Goal: Task Accomplishment & Management: Complete application form

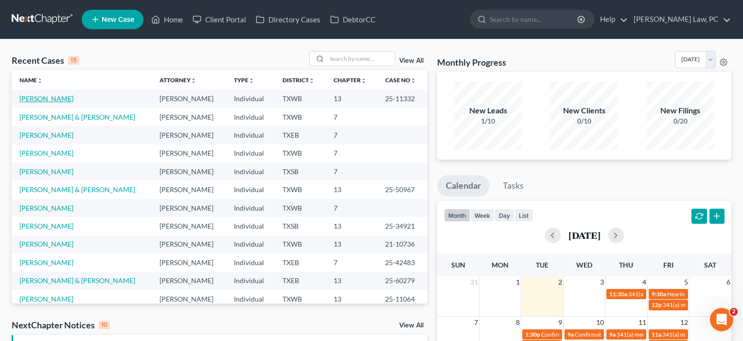
click at [39, 98] on link "[PERSON_NAME]" at bounding box center [46, 98] width 54 height 8
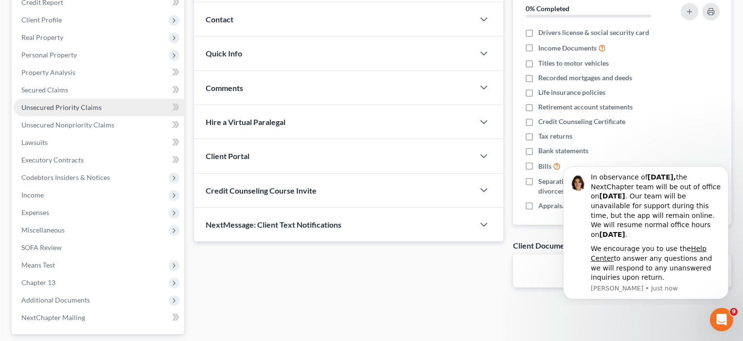
scroll to position [127, 0]
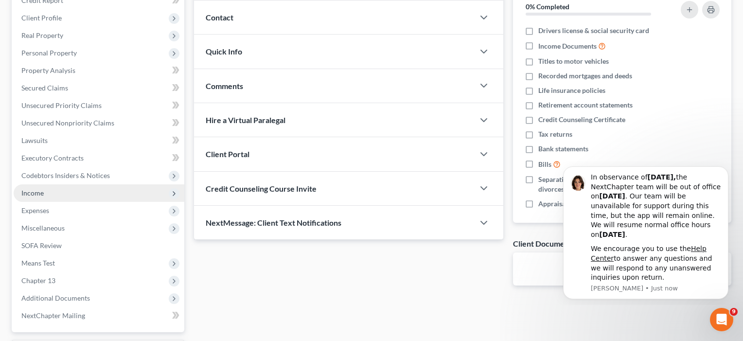
click at [36, 192] on span "Income" at bounding box center [32, 193] width 22 height 8
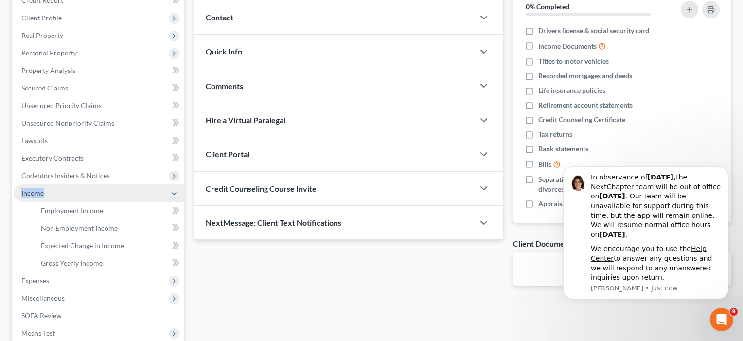
click at [36, 192] on span "Income" at bounding box center [32, 193] width 22 height 8
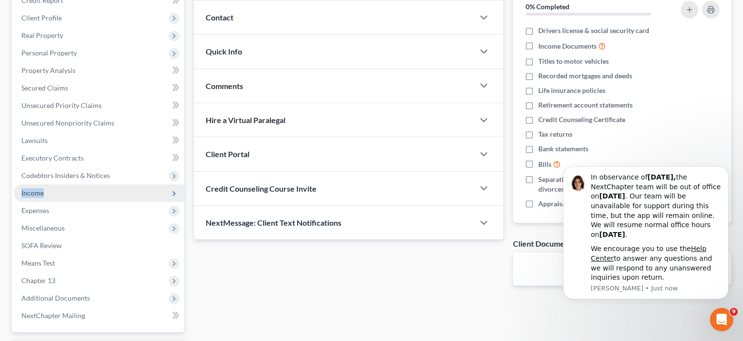
click at [36, 192] on span "Income" at bounding box center [32, 193] width 22 height 8
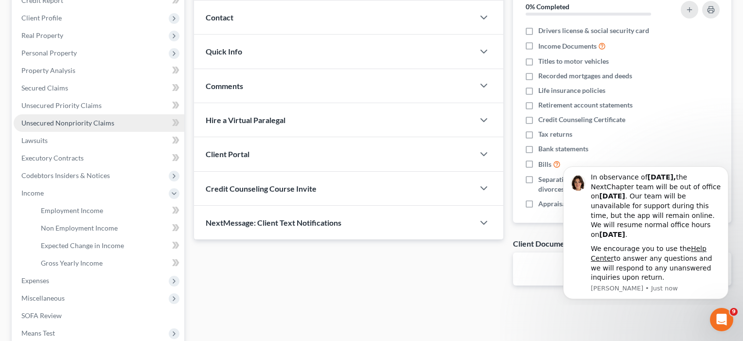
click at [79, 124] on span "Unsecured Nonpriority Claims" at bounding box center [67, 123] width 93 height 8
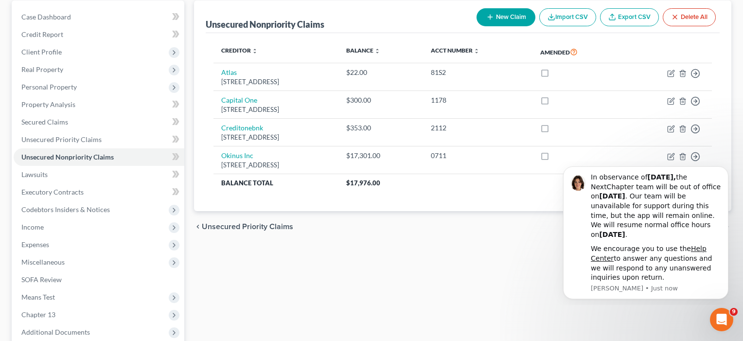
scroll to position [122, 0]
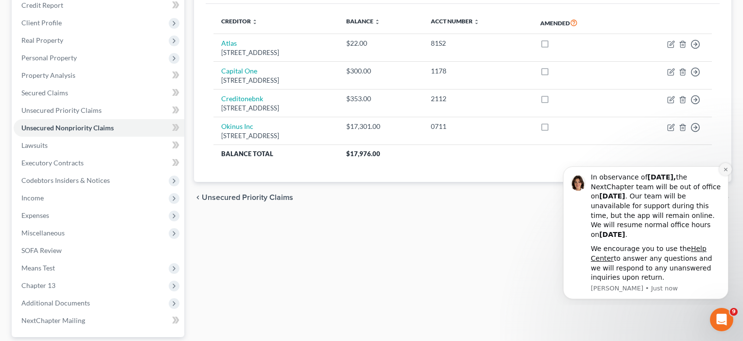
click at [724, 172] on icon "Dismiss notification" at bounding box center [725, 169] width 5 height 5
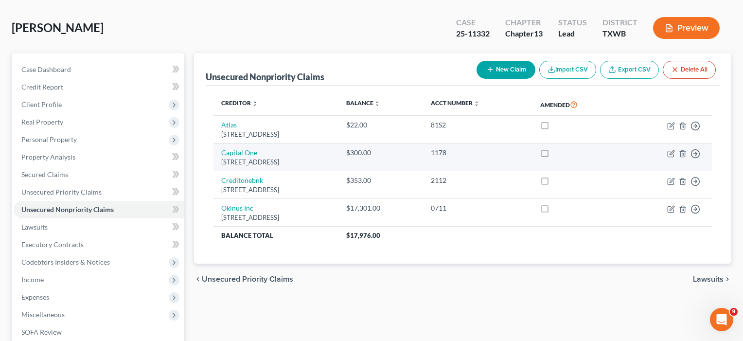
scroll to position [54, 0]
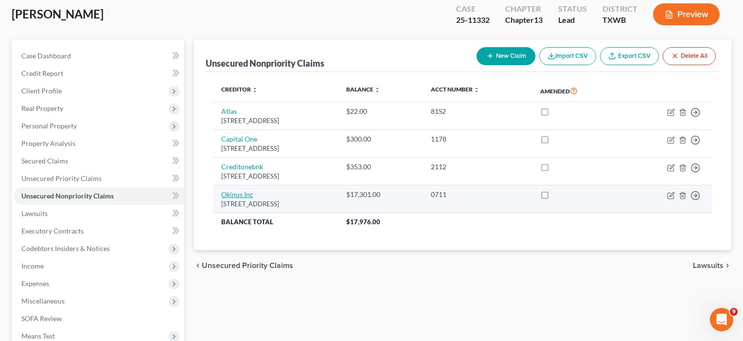
click at [234, 194] on link "Okinus Inc" at bounding box center [237, 194] width 32 height 8
select select "10"
select select "0"
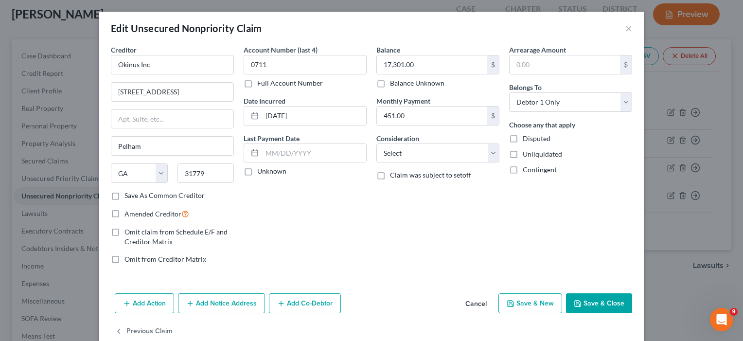
click at [609, 300] on button "Save & Close" at bounding box center [599, 303] width 66 height 20
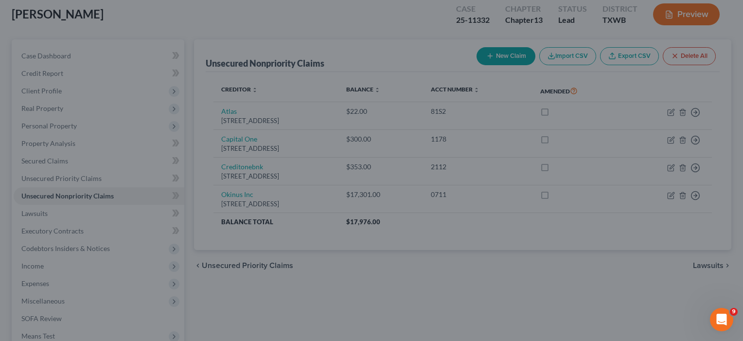
type input "0"
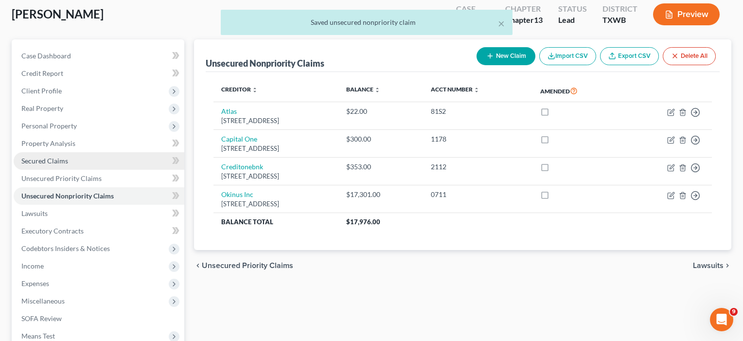
click at [49, 162] on span "Secured Claims" at bounding box center [44, 161] width 47 height 8
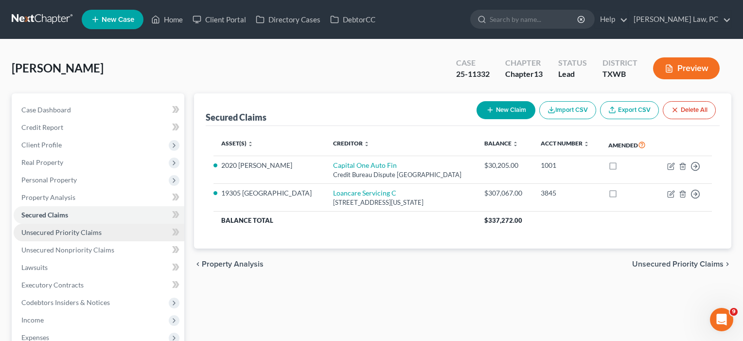
click at [69, 232] on span "Unsecured Priority Claims" at bounding box center [61, 232] width 80 height 8
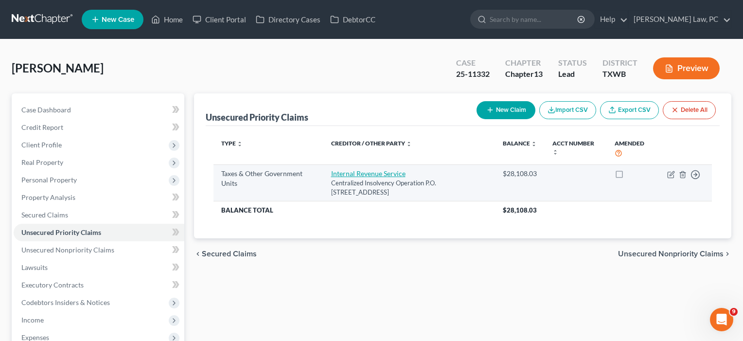
click at [355, 171] on link "Internal Revenue Service" at bounding box center [368, 173] width 74 height 8
select select "0"
select select "39"
select select "0"
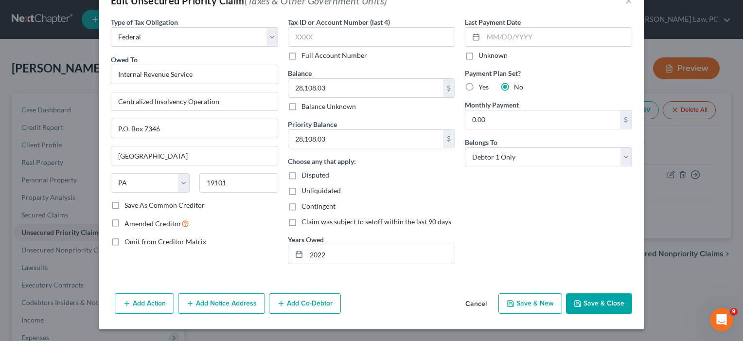
scroll to position [28, 0]
click at [597, 300] on button "Save & Close" at bounding box center [599, 303] width 66 height 20
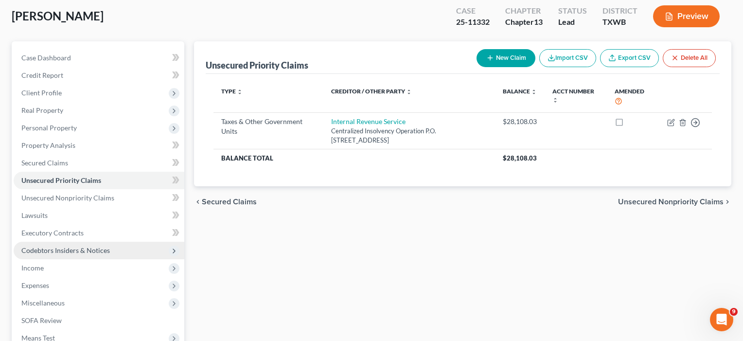
scroll to position [58, 0]
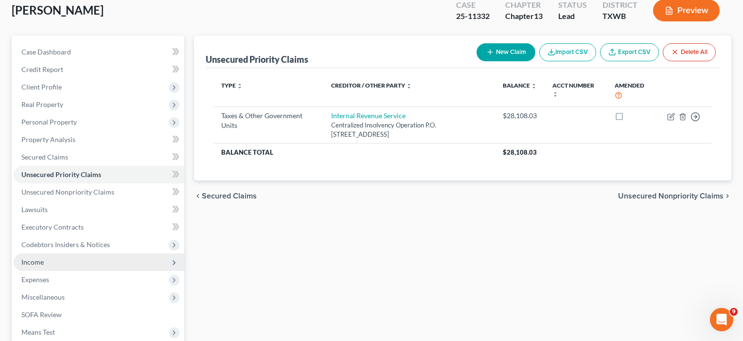
click at [38, 262] on span "Income" at bounding box center [32, 262] width 22 height 8
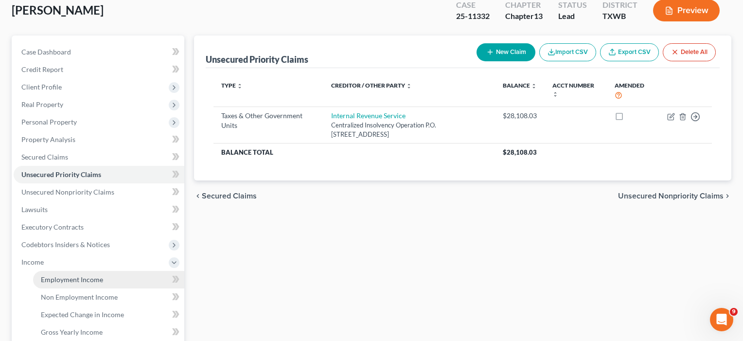
click at [95, 281] on span "Employment Income" at bounding box center [72, 279] width 62 height 8
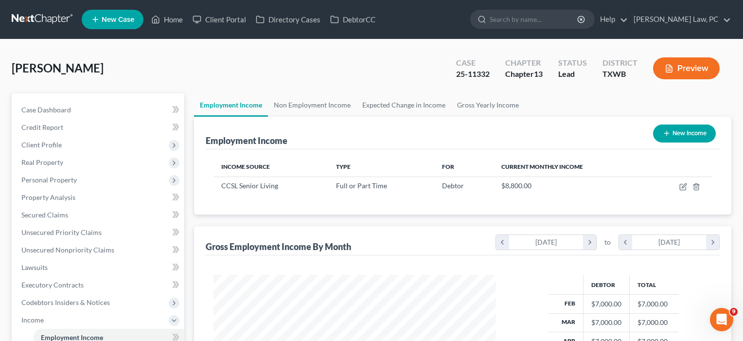
scroll to position [174, 302]
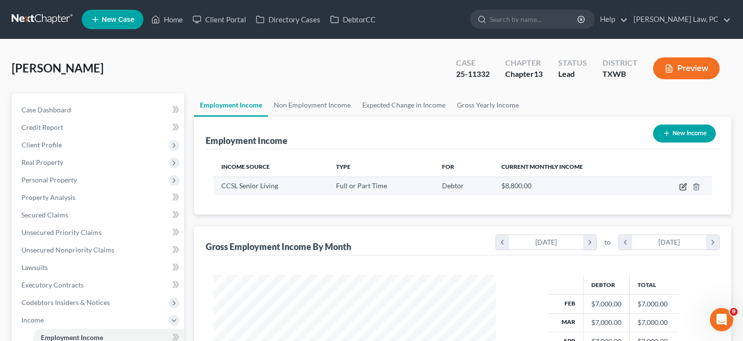
click at [682, 187] on icon "button" at bounding box center [683, 187] width 8 height 8
select select "0"
select select "45"
select select "1"
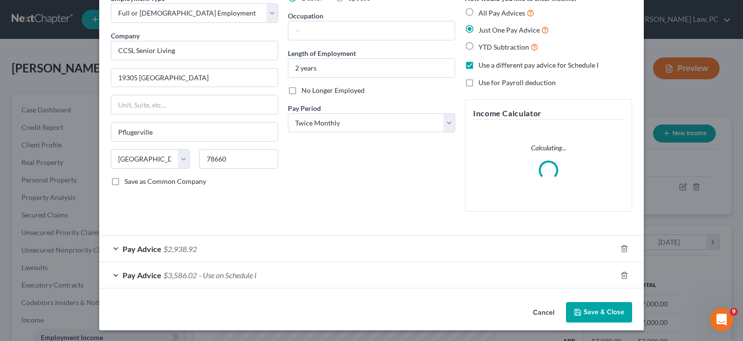
scroll to position [51, 0]
click at [304, 277] on div "Pay Advice $3,586.02 - Use on Schedule I" at bounding box center [357, 276] width 517 height 26
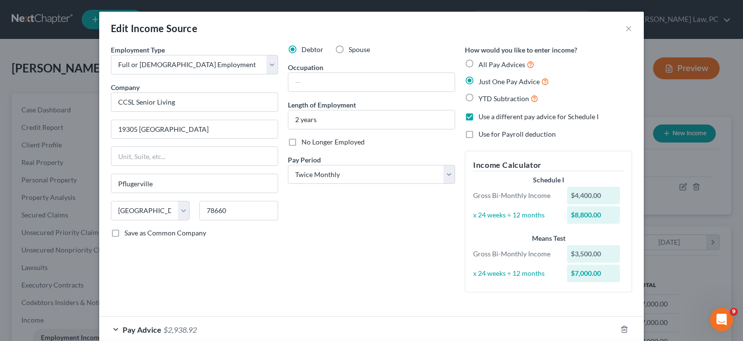
scroll to position [0, 0]
click at [300, 84] on input "text" at bounding box center [371, 82] width 166 height 18
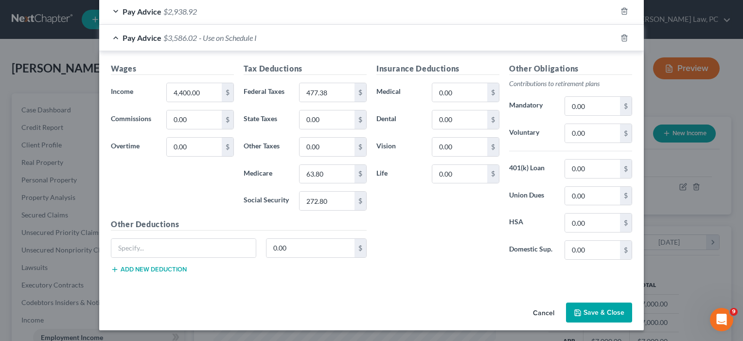
scroll to position [318, 0]
click at [594, 312] on button "Save & Close" at bounding box center [599, 313] width 66 height 20
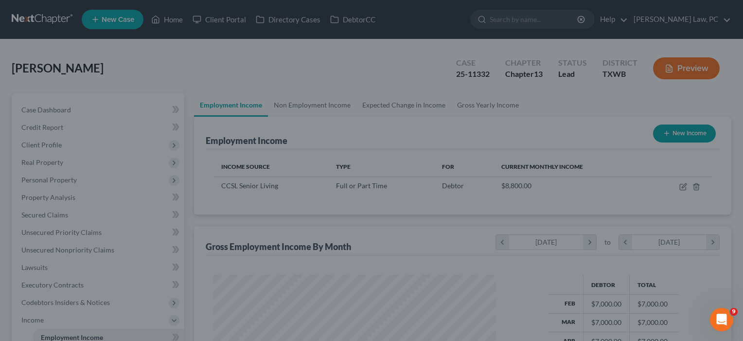
click at [124, 203] on div at bounding box center [371, 170] width 743 height 341
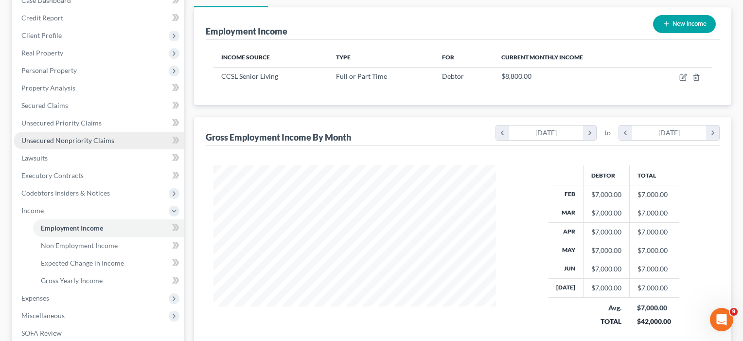
scroll to position [163, 0]
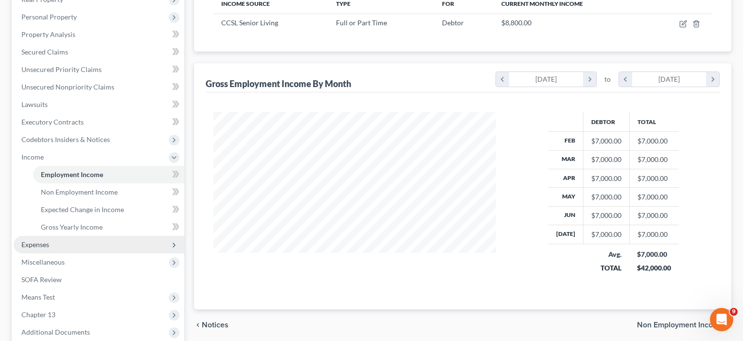
click at [41, 243] on span "Expenses" at bounding box center [35, 244] width 28 height 8
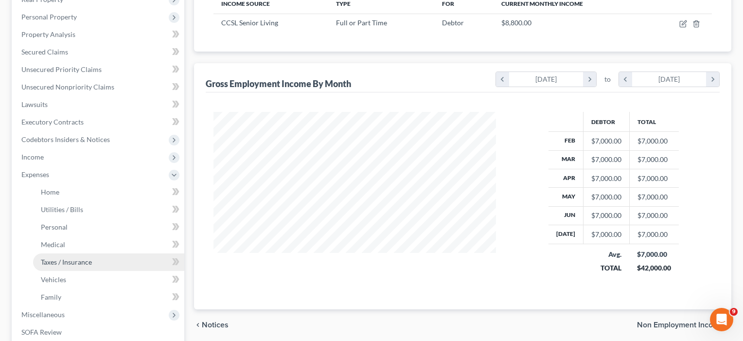
scroll to position [192, 0]
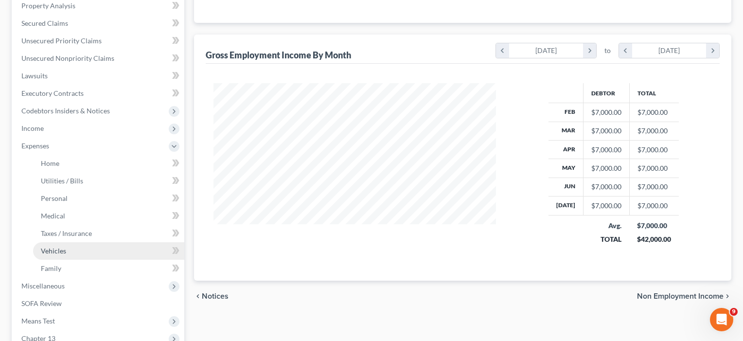
click at [53, 249] on span "Vehicles" at bounding box center [53, 251] width 25 height 8
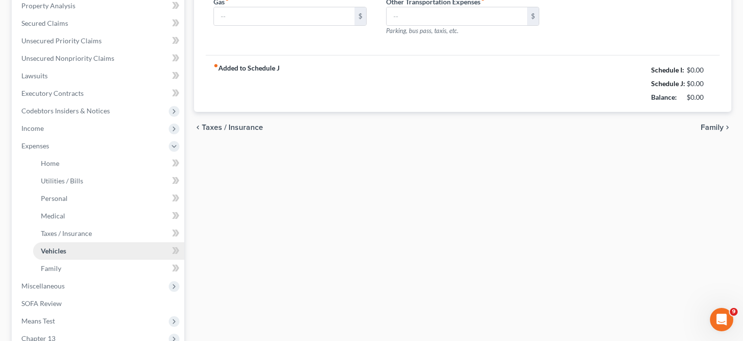
scroll to position [5, 0]
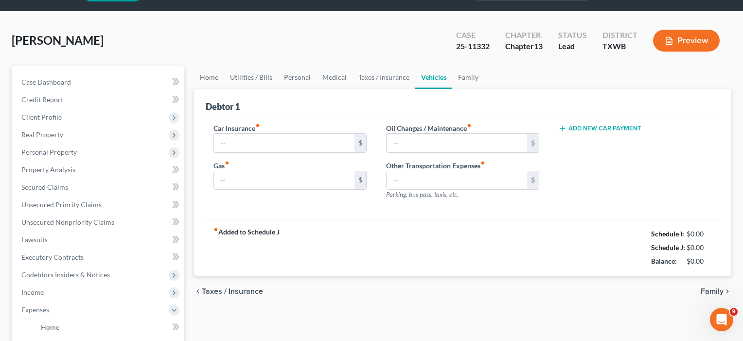
type input "135.00"
type input "160.00"
type input "25.00"
type input "0.00"
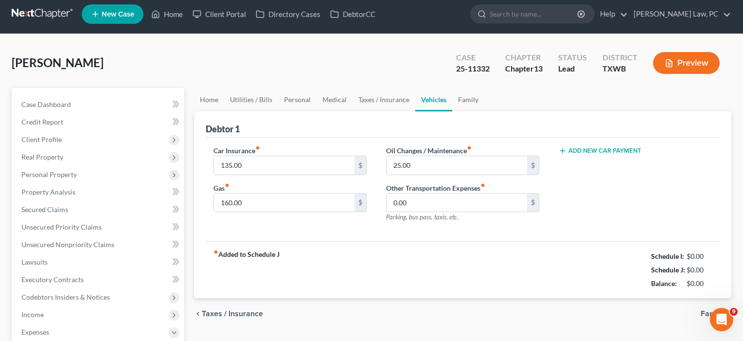
scroll to position [0, 0]
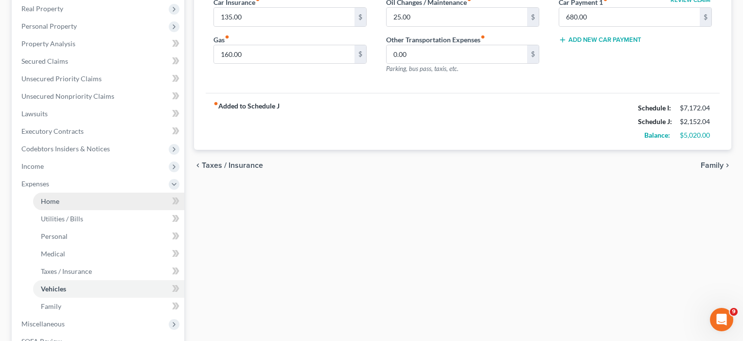
click at [51, 200] on span "Home" at bounding box center [50, 201] width 18 height 8
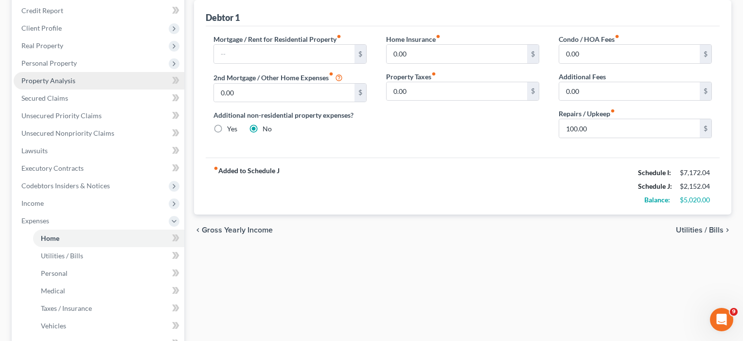
scroll to position [121, 0]
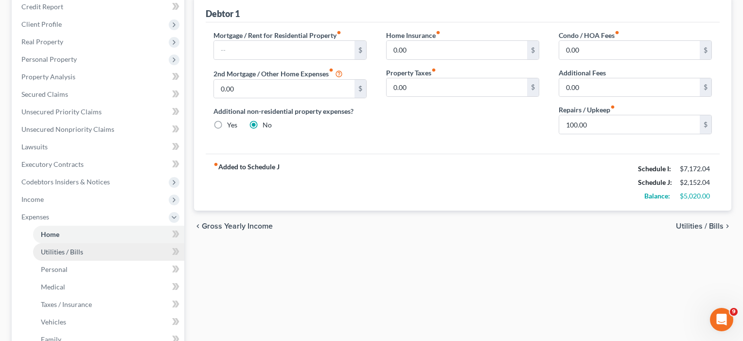
click at [50, 255] on span "Utilities / Bills" at bounding box center [62, 251] width 42 height 8
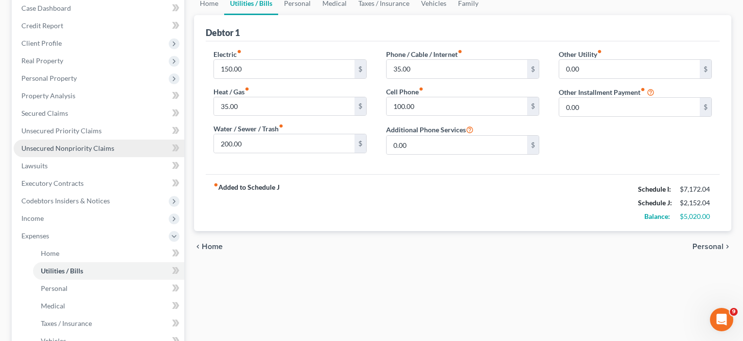
scroll to position [102, 0]
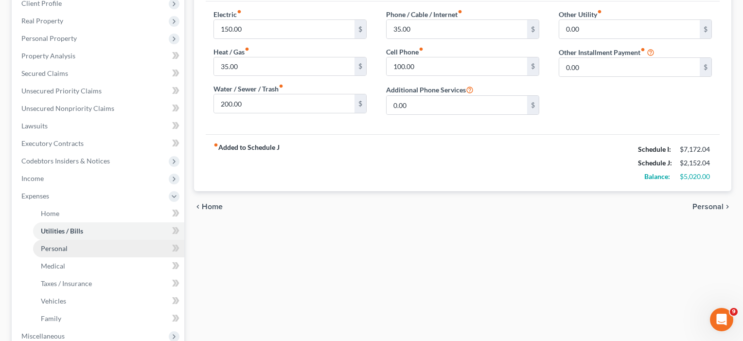
click at [56, 247] on span "Personal" at bounding box center [54, 248] width 27 height 8
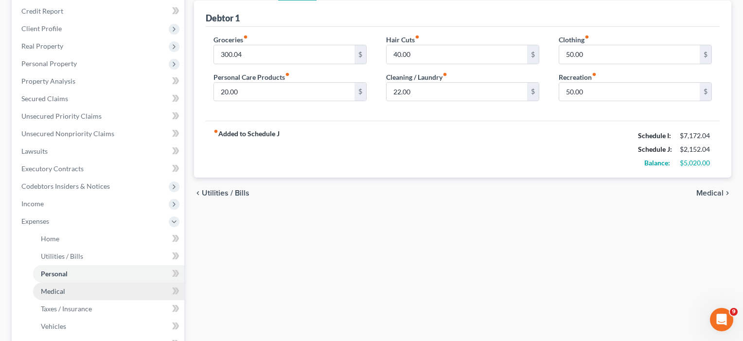
click at [49, 297] on link "Medical" at bounding box center [108, 292] width 151 height 18
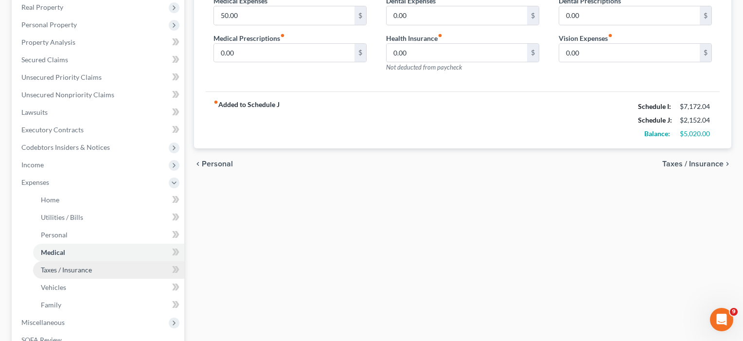
click at [57, 277] on link "Taxes / Insurance" at bounding box center [108, 270] width 151 height 18
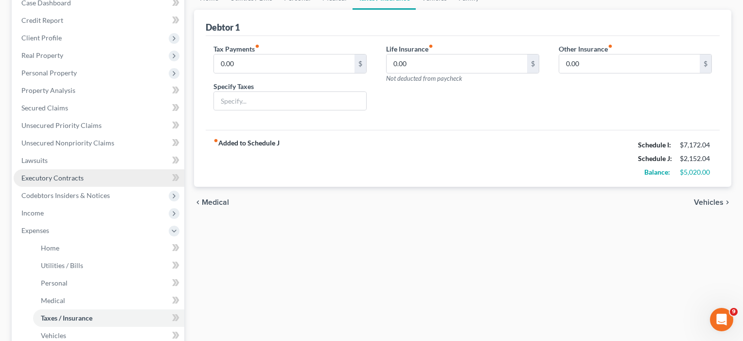
scroll to position [149, 0]
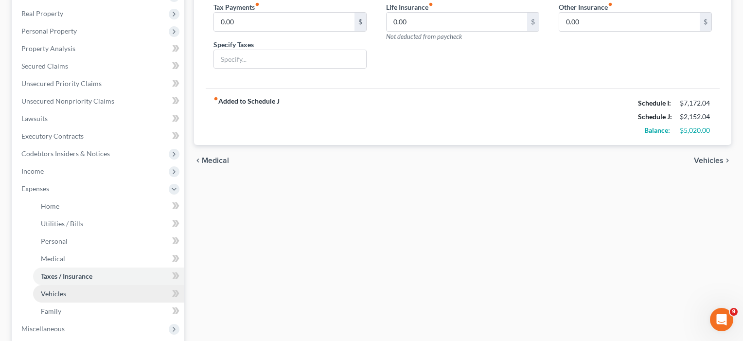
click at [55, 293] on span "Vehicles" at bounding box center [53, 293] width 25 height 8
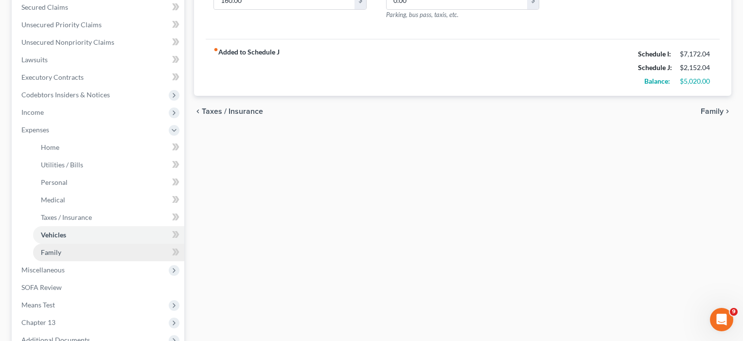
click at [50, 254] on span "Family" at bounding box center [51, 252] width 20 height 8
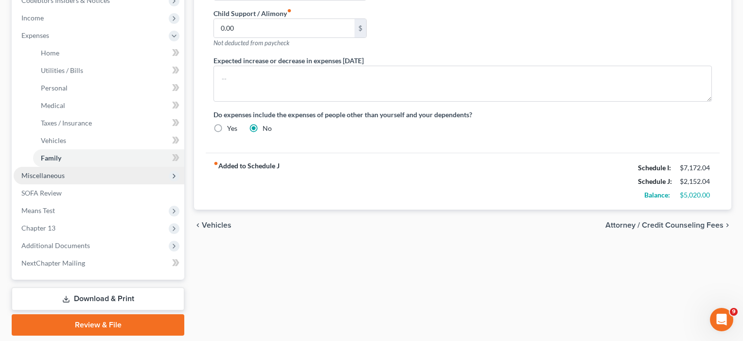
click at [50, 174] on span "Miscellaneous" at bounding box center [42, 175] width 43 height 8
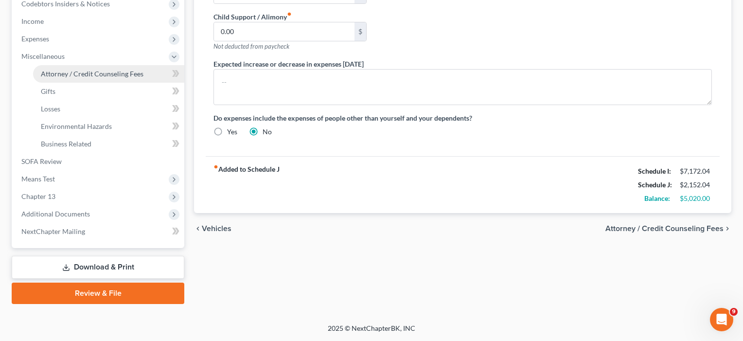
click at [89, 75] on span "Attorney / Credit Counseling Fees" at bounding box center [92, 74] width 103 height 8
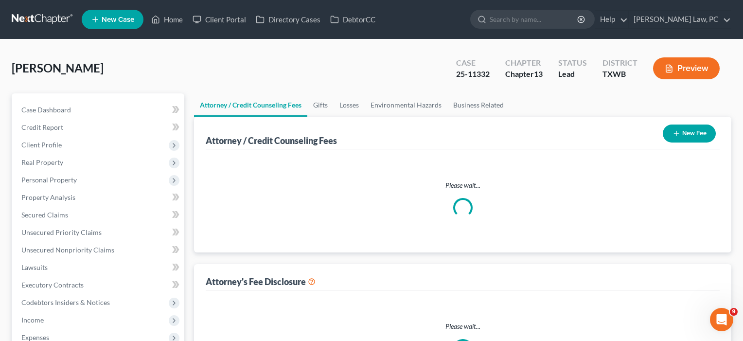
select select "1"
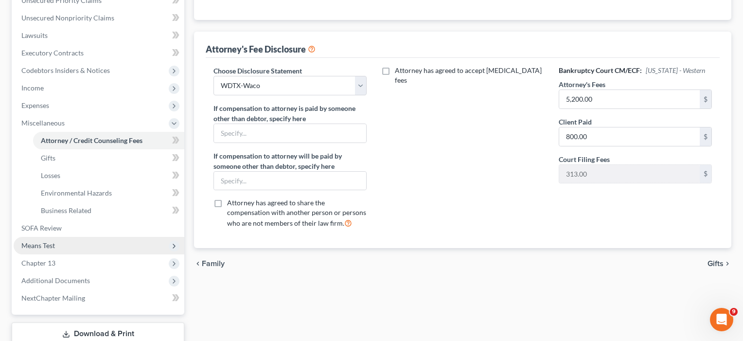
click at [48, 248] on span "Means Test" at bounding box center [38, 245] width 34 height 8
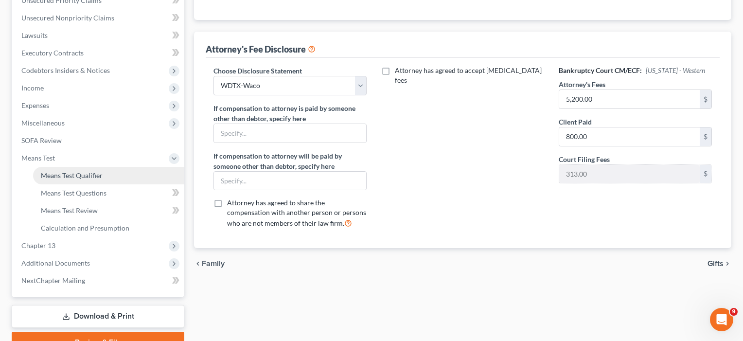
click at [97, 175] on span "Means Test Qualifier" at bounding box center [72, 175] width 62 height 8
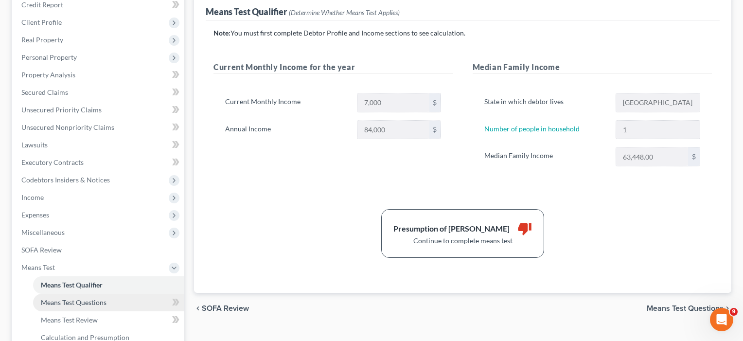
click at [89, 304] on span "Means Test Questions" at bounding box center [74, 302] width 66 height 8
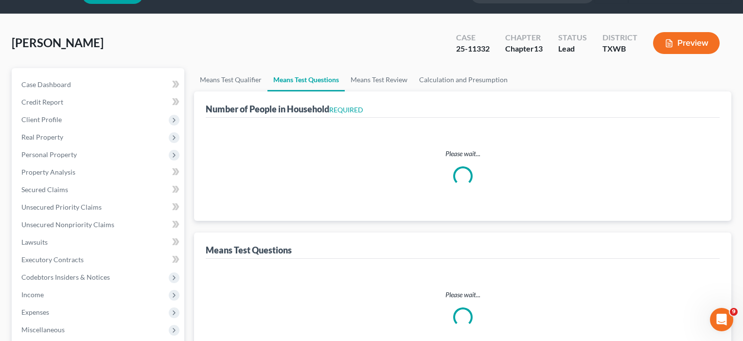
select select "0"
select select "60"
select select "1"
select select "60"
select select "1"
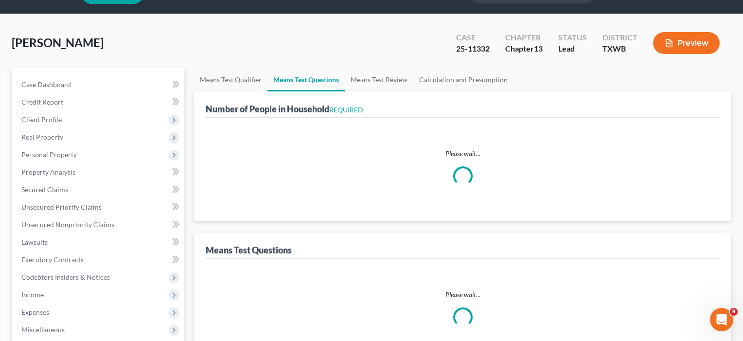
select select "1"
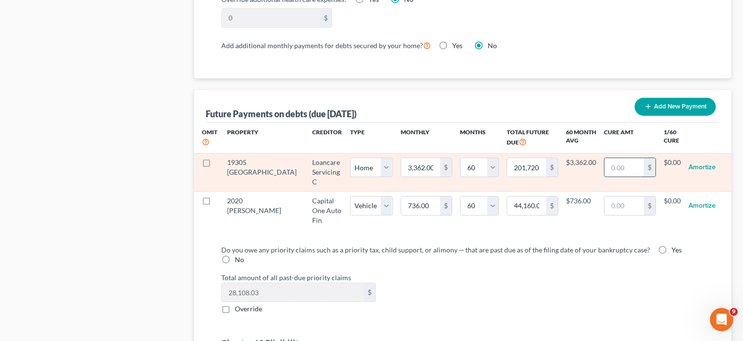
click at [610, 166] on input "text" at bounding box center [623, 167] width 39 height 18
type input "300"
select select "0"
select select "60"
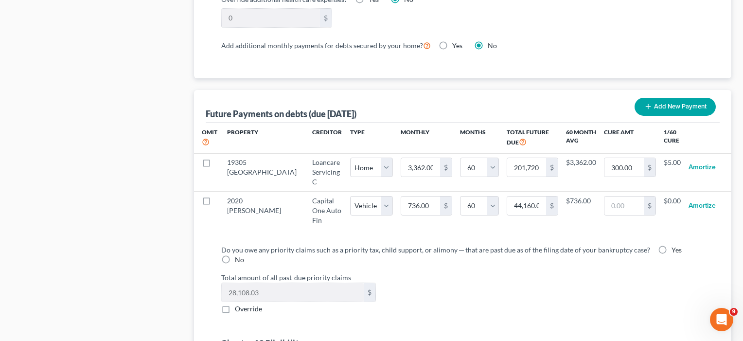
select select "0"
select select "60"
select select "0"
select select "60"
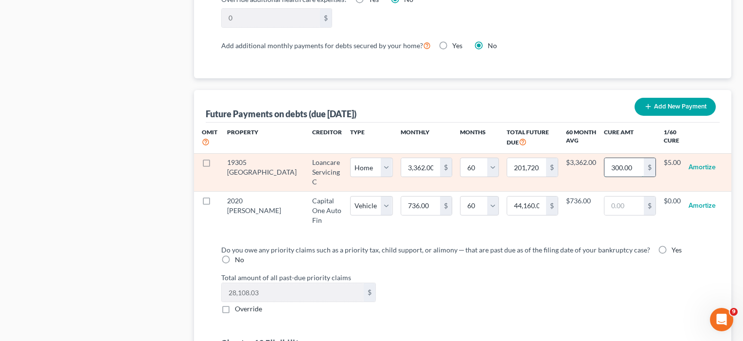
click at [612, 167] on input "300.00" at bounding box center [623, 167] width 39 height 18
type input "3,000.00"
select select "0"
select select "60"
click at [614, 167] on input "3,000.00" at bounding box center [620, 167] width 39 height 18
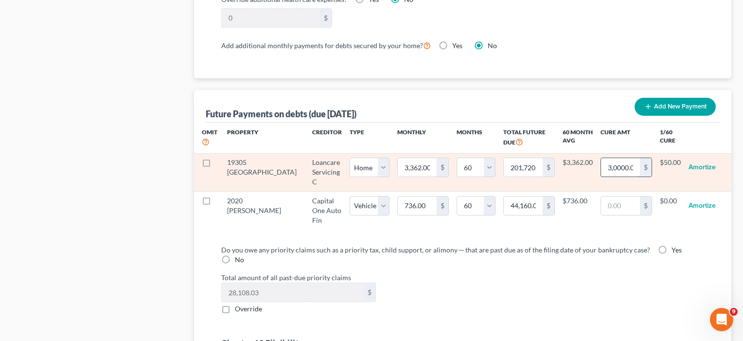
type input "30,000.00"
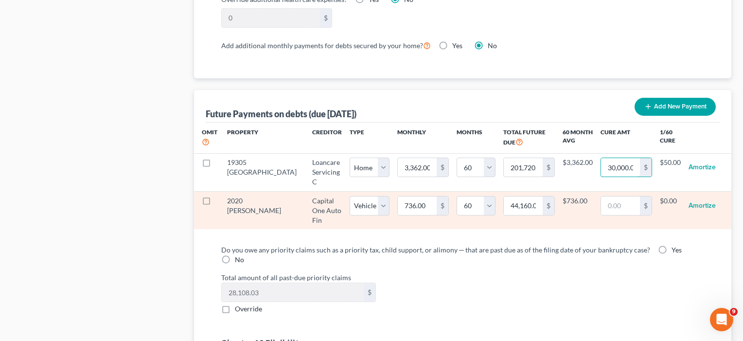
select select "0"
select select "60"
type input "6"
type input "360.00"
type input "68"
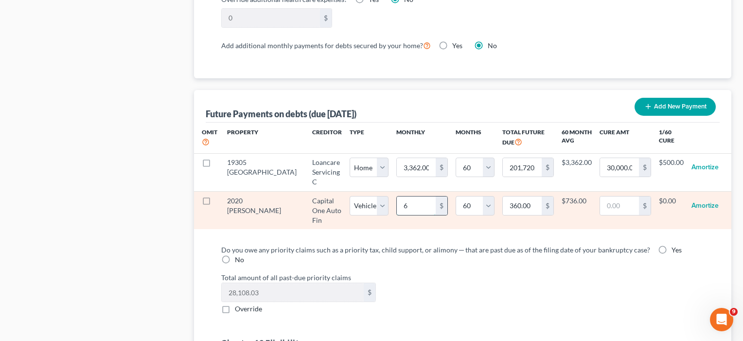
type input "4,080.00"
type input "680"
type input "40,800.00"
select select "1"
select select "60"
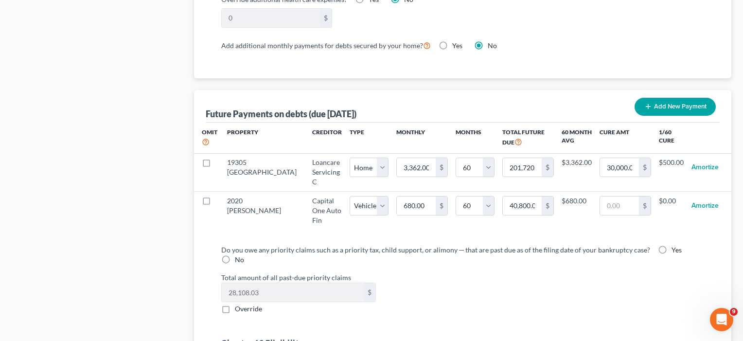
select select "1"
select select "60"
select select "1"
select select "60"
click at [407, 230] on div "Omit Property Creditor Type Monthly Months Total Future Due 60 Month Avg Cure A…" at bounding box center [462, 180] width 537 height 115
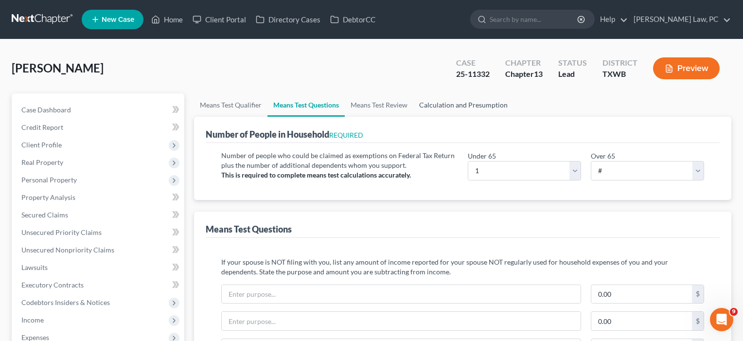
click at [449, 106] on link "Calculation and Presumption" at bounding box center [463, 104] width 100 height 23
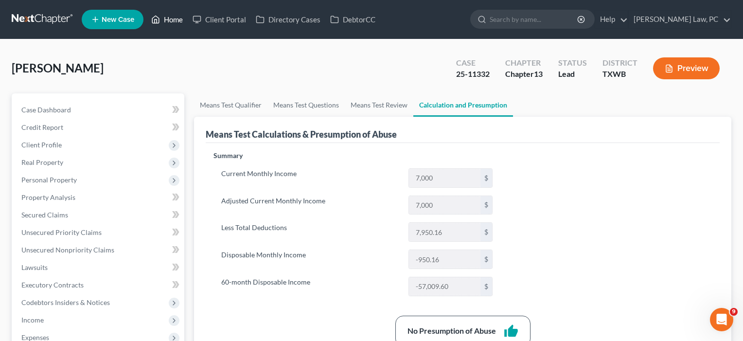
click at [175, 20] on link "Home" at bounding box center [166, 20] width 41 height 18
